Goal: Download file/media

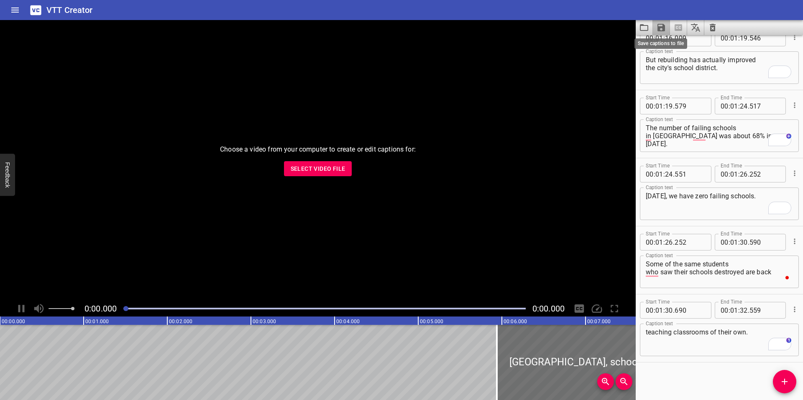
click at [659, 27] on icon "Save captions to file" at bounding box center [661, 28] width 8 height 8
click at [670, 46] on li "Save to VTT file" at bounding box center [683, 45] width 61 height 15
